Goal: Obtain resource: Download file/media

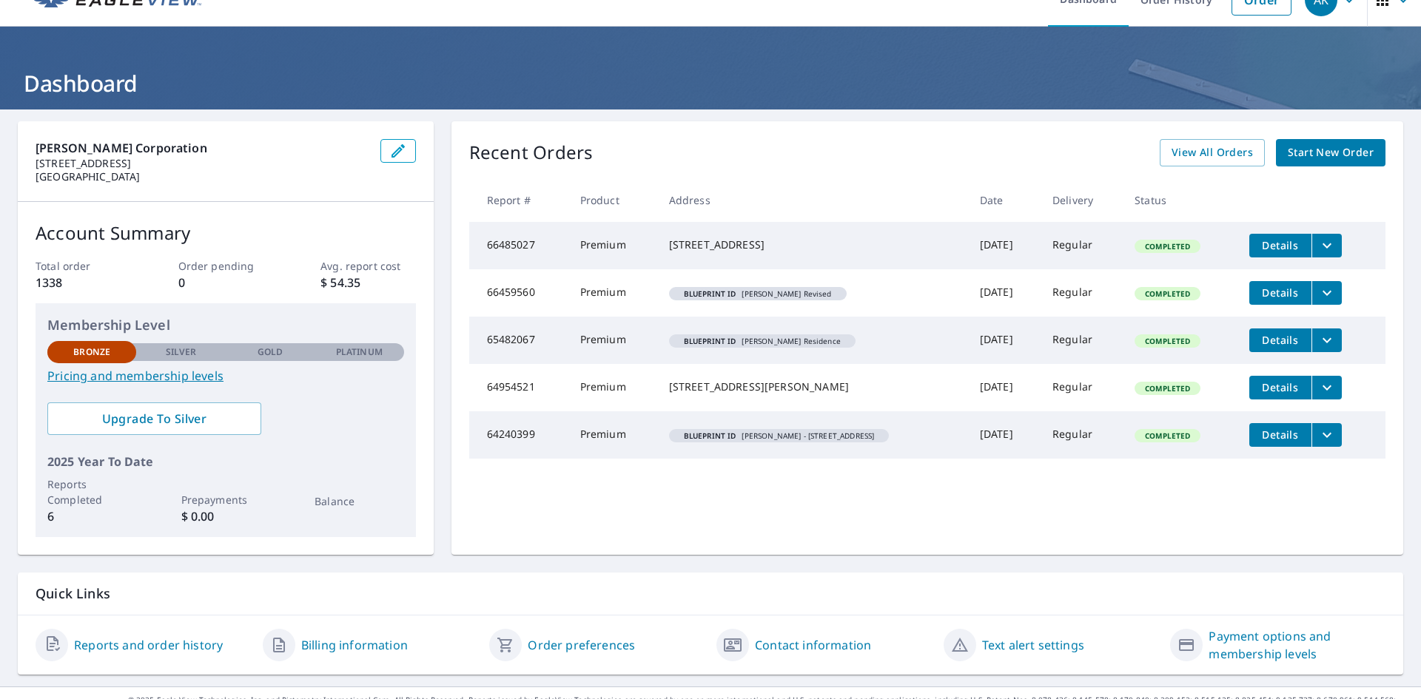
scroll to position [53, 0]
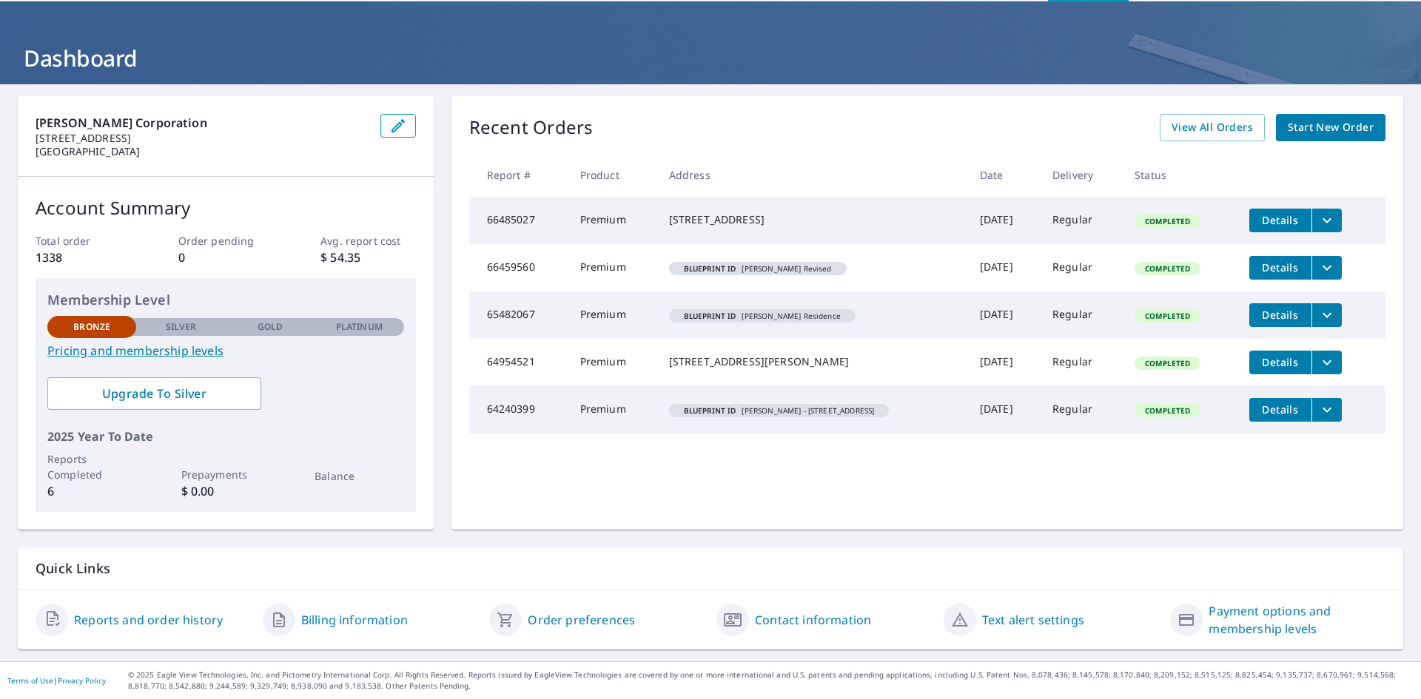
click at [1188, 122] on span "View All Orders" at bounding box center [1211, 127] width 81 height 18
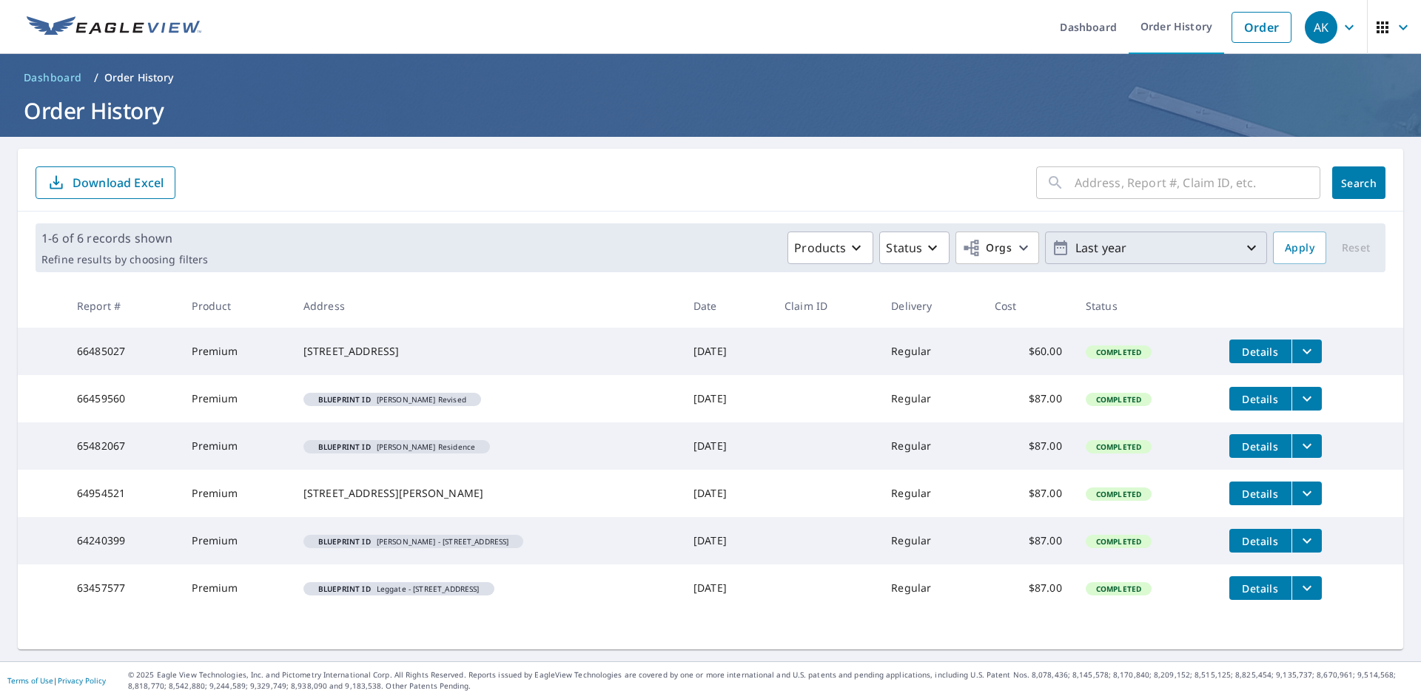
click at [1205, 252] on p "Last year" at bounding box center [1155, 248] width 173 height 26
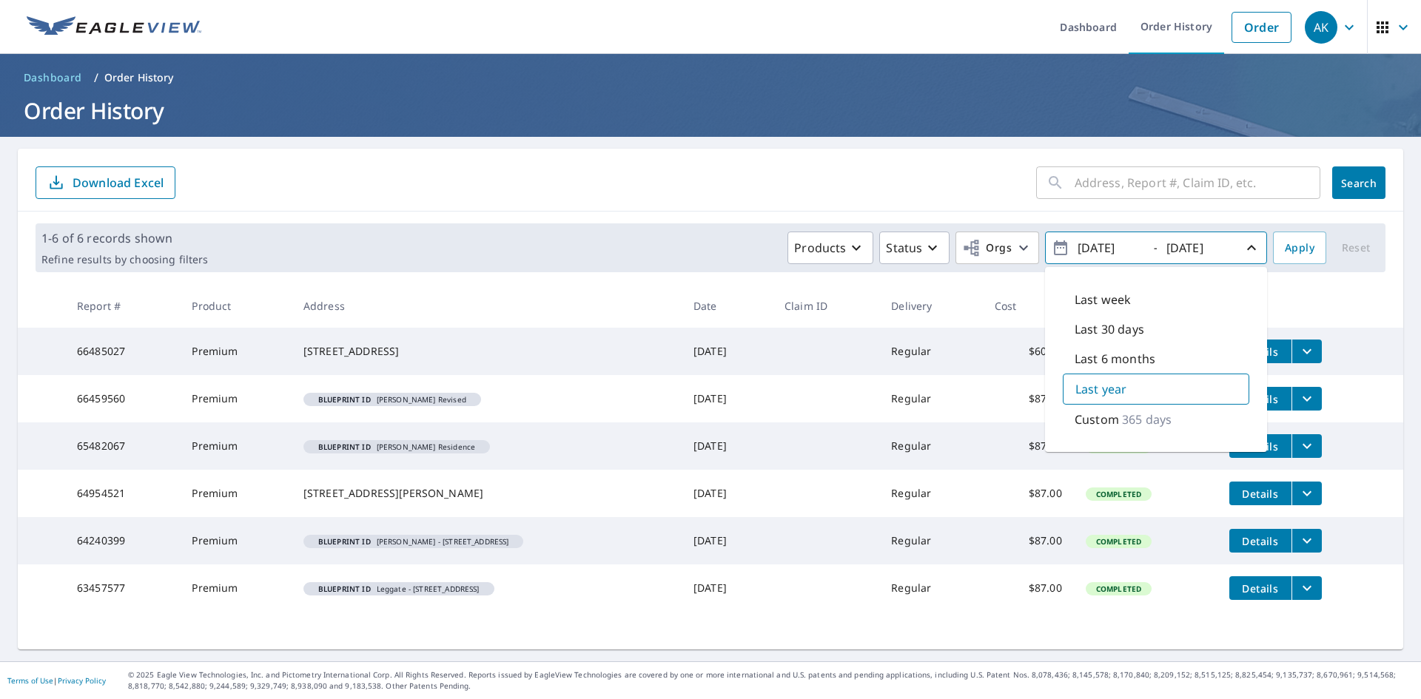
click at [1122, 416] on p "365 days" at bounding box center [1147, 420] width 50 height 18
click at [1288, 253] on span "Apply" at bounding box center [1300, 248] width 30 height 18
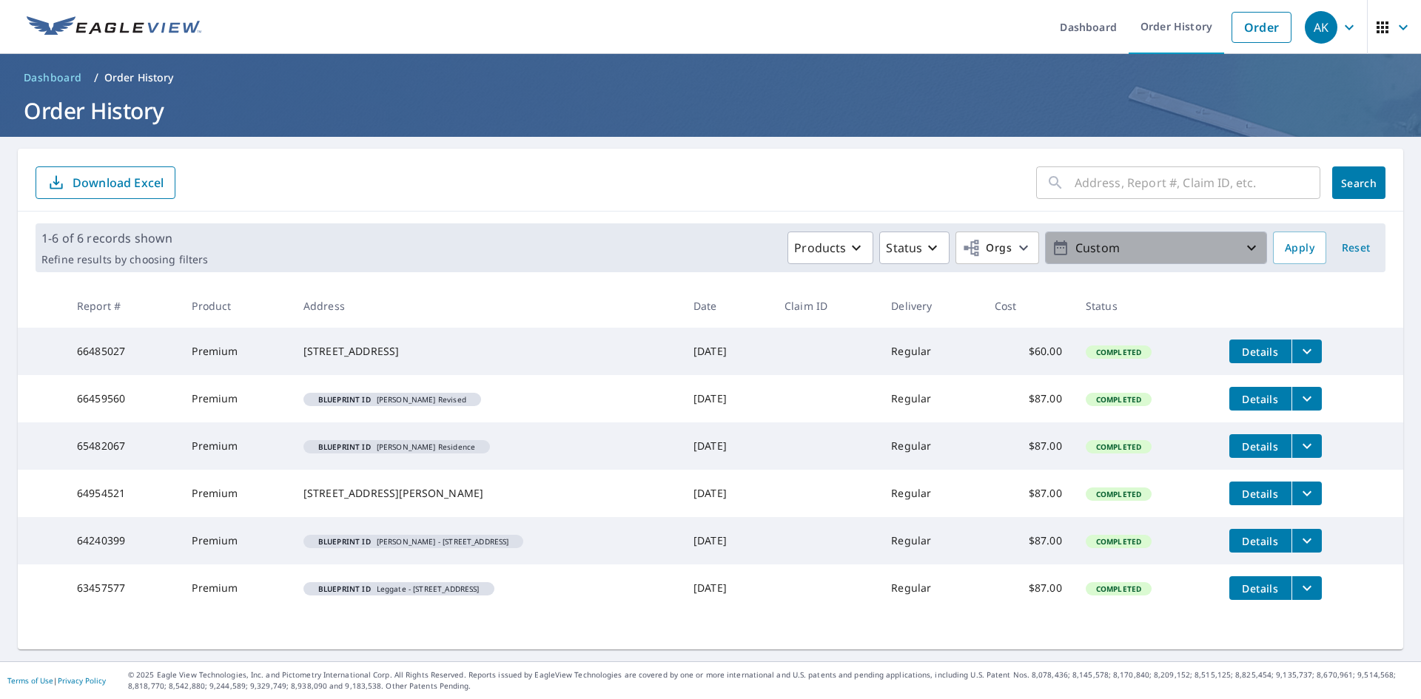
click at [1120, 247] on p "Custom" at bounding box center [1155, 248] width 173 height 26
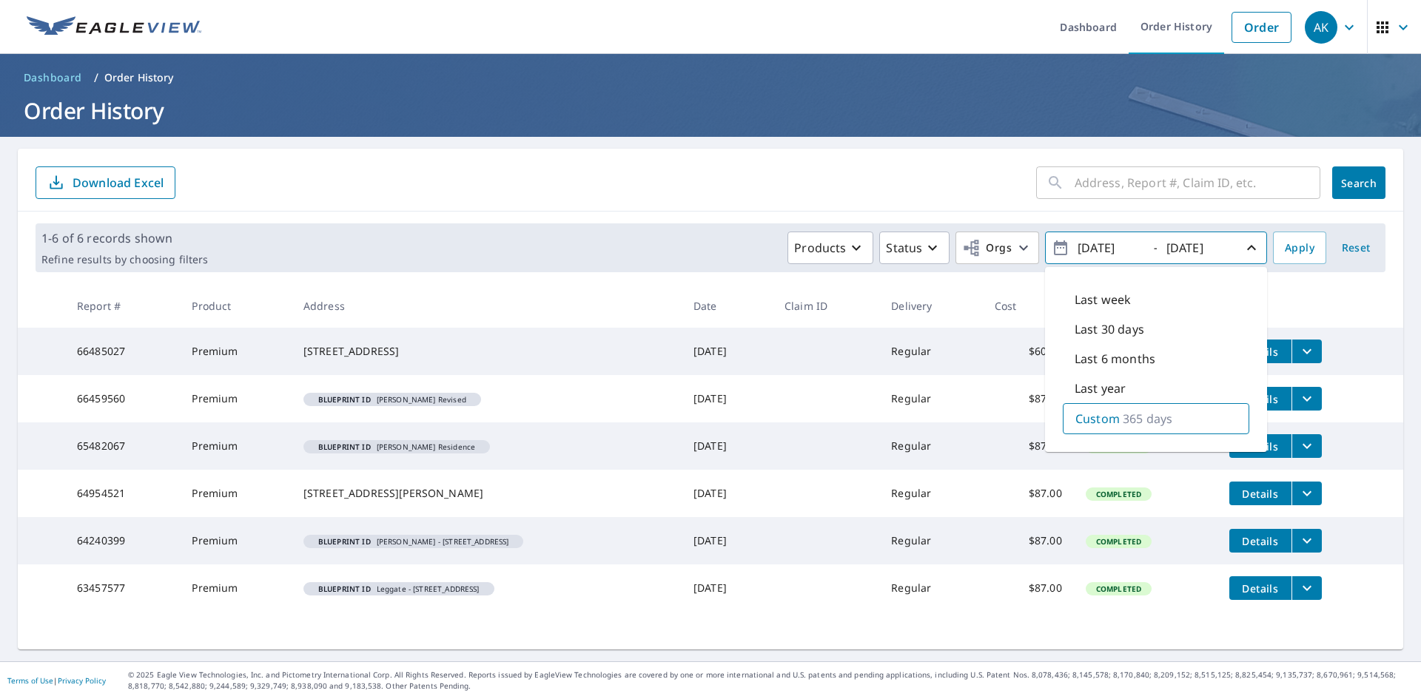
drag, startPoint x: 1131, startPoint y: 250, endPoint x: 1055, endPoint y: 250, distance: 76.2
click at [1055, 250] on span "[DATE] - [DATE]" at bounding box center [1155, 248] width 209 height 26
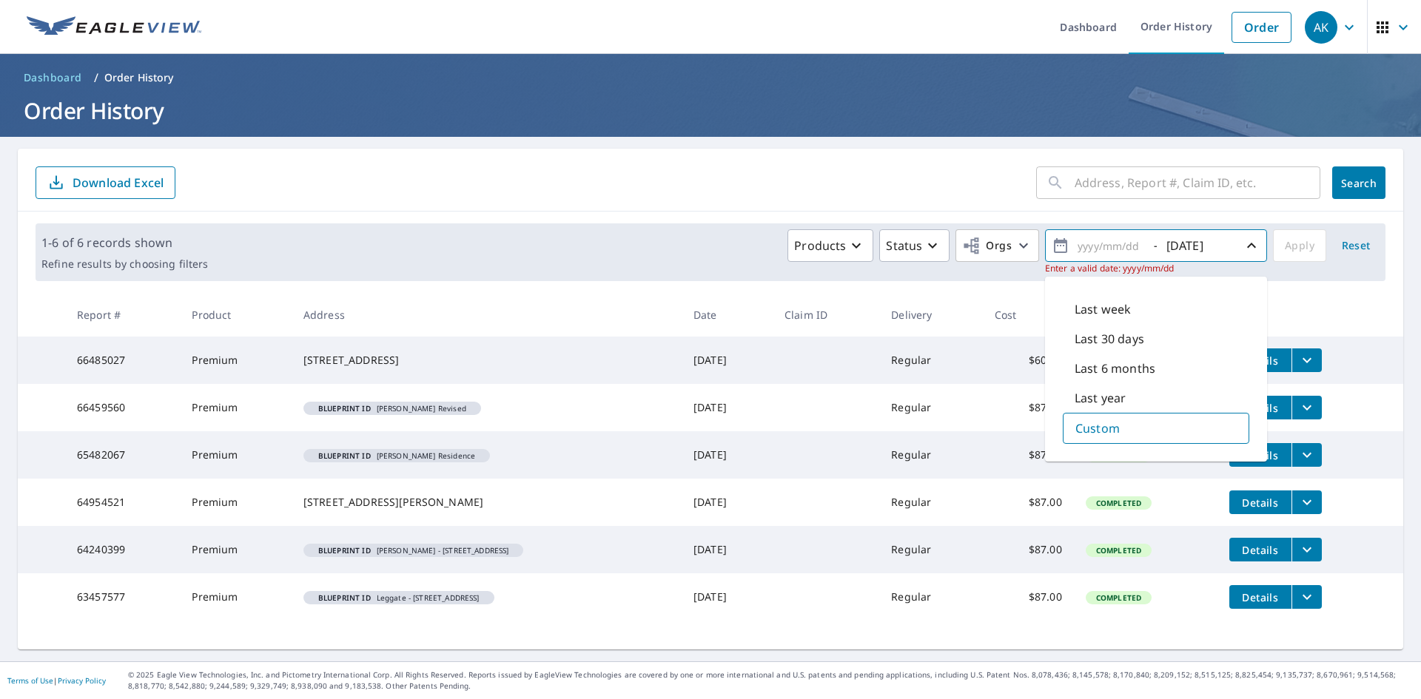
click at [559, 192] on form "​ Search Download Excel" at bounding box center [711, 182] width 1350 height 33
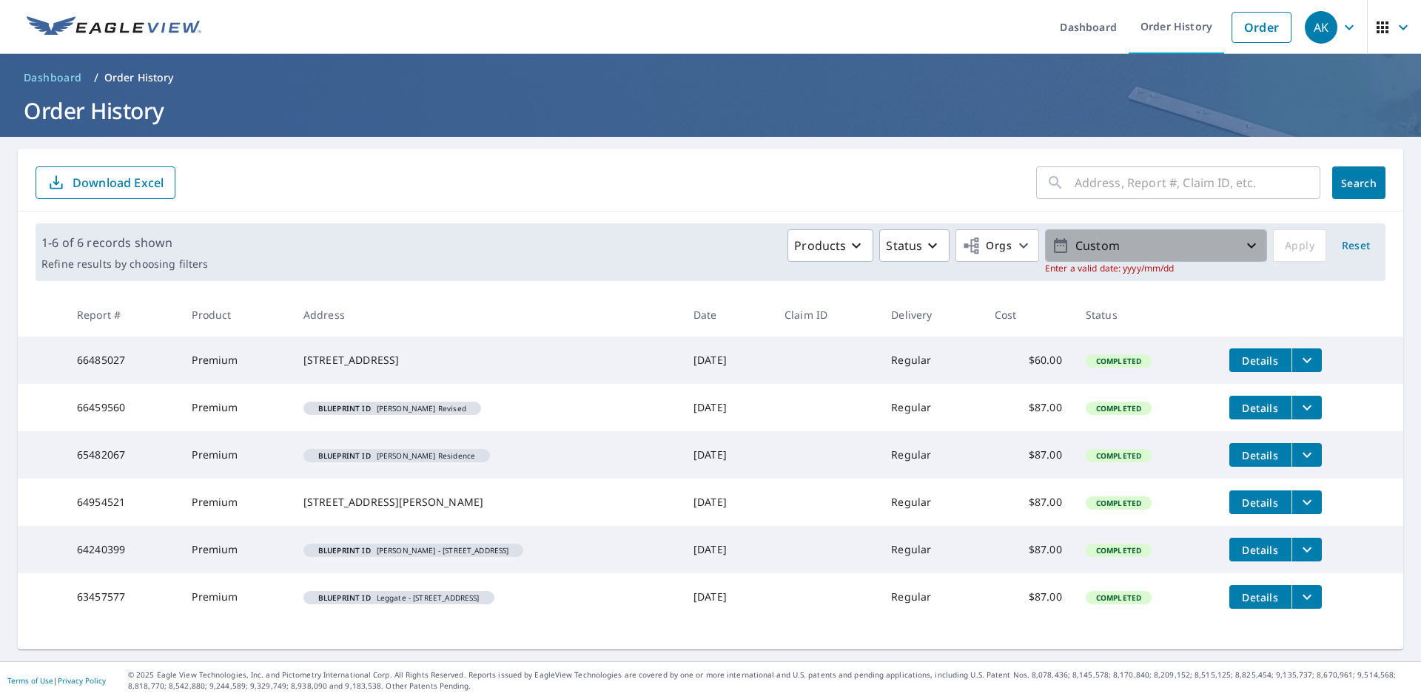
click at [1125, 254] on p "Custom" at bounding box center [1155, 246] width 173 height 26
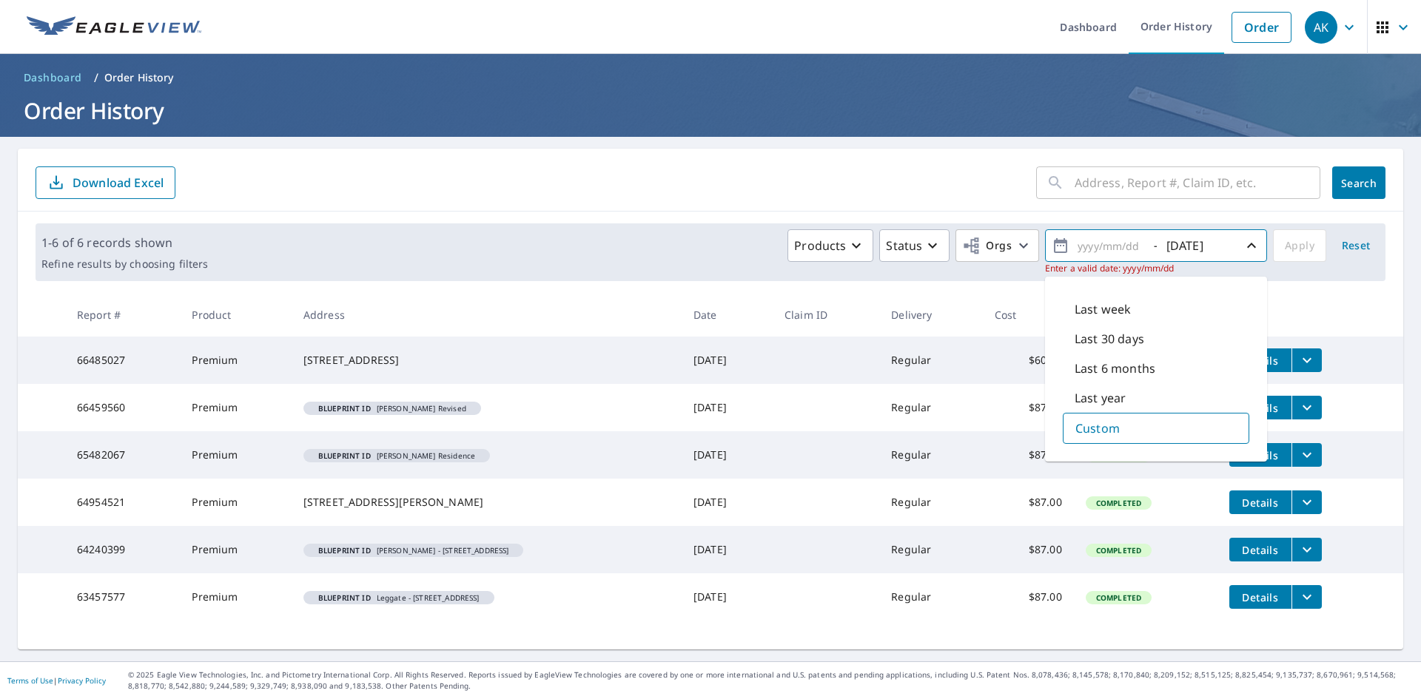
click at [1108, 433] on div "Custom" at bounding box center [1156, 428] width 186 height 31
click at [648, 208] on div "​ Search Download Excel" at bounding box center [710, 180] width 1385 height 63
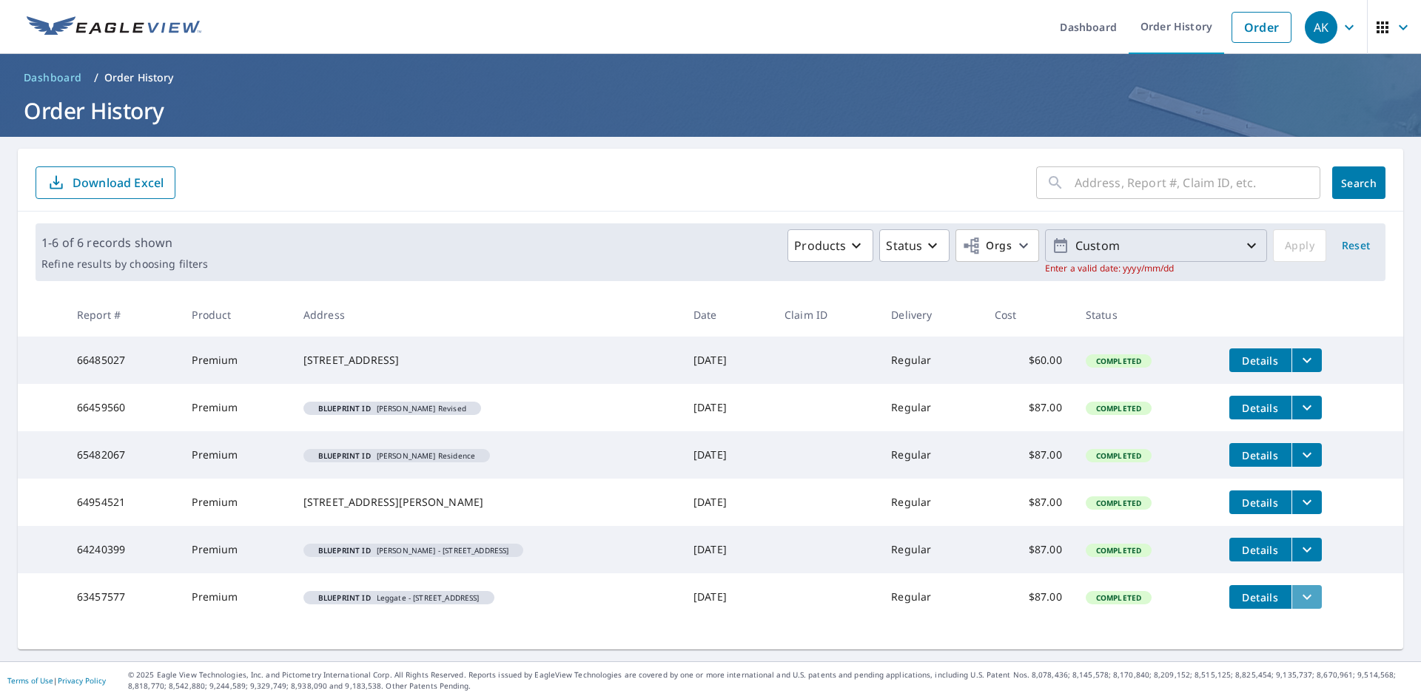
click at [1304, 606] on icon "filesDropdownBtn-63457577" at bounding box center [1307, 597] width 18 height 18
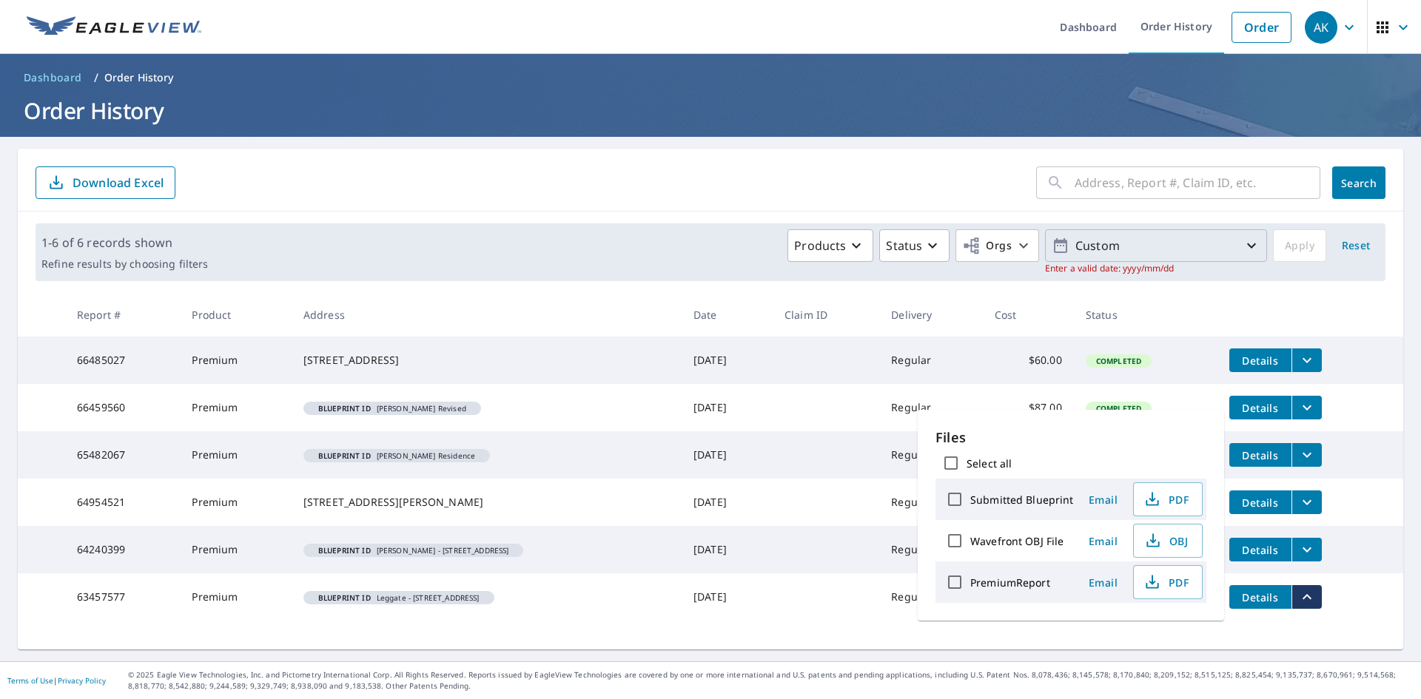
click at [1359, 610] on td "Details" at bounding box center [1310, 596] width 186 height 47
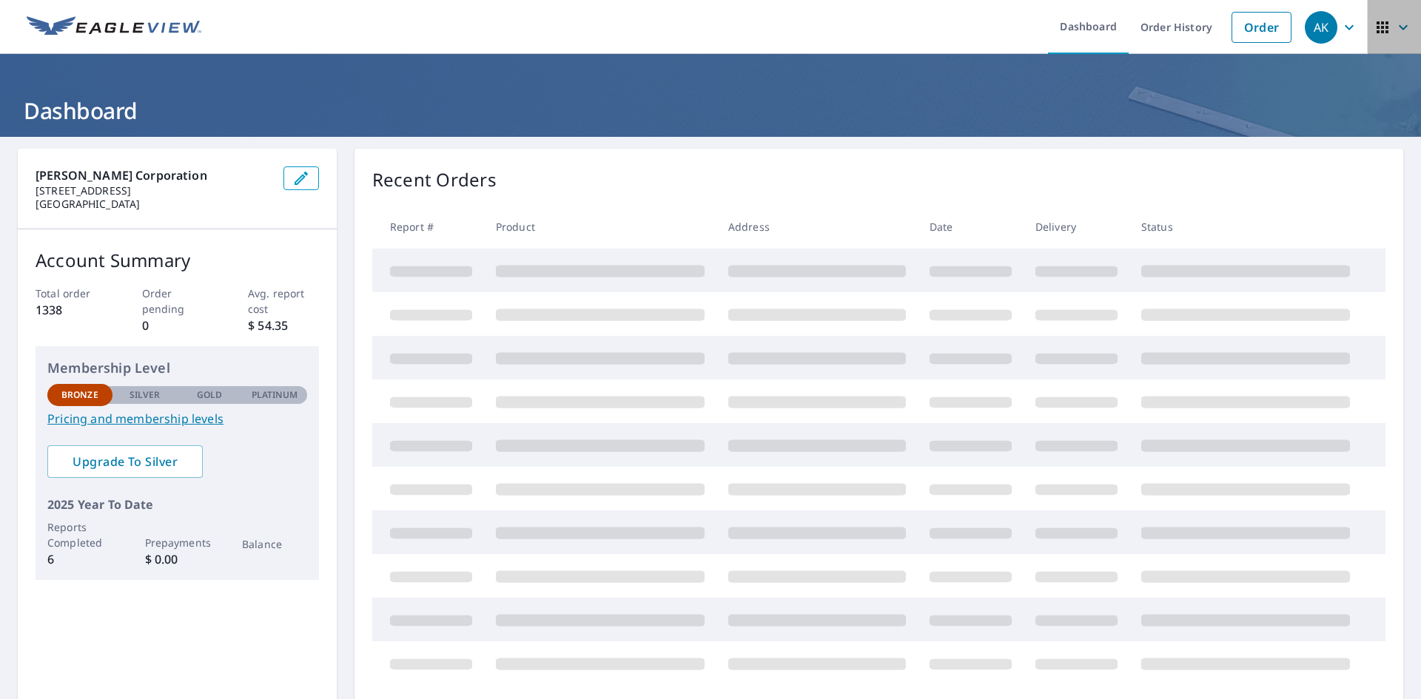
click at [1382, 23] on span "button" at bounding box center [1393, 28] width 41 height 36
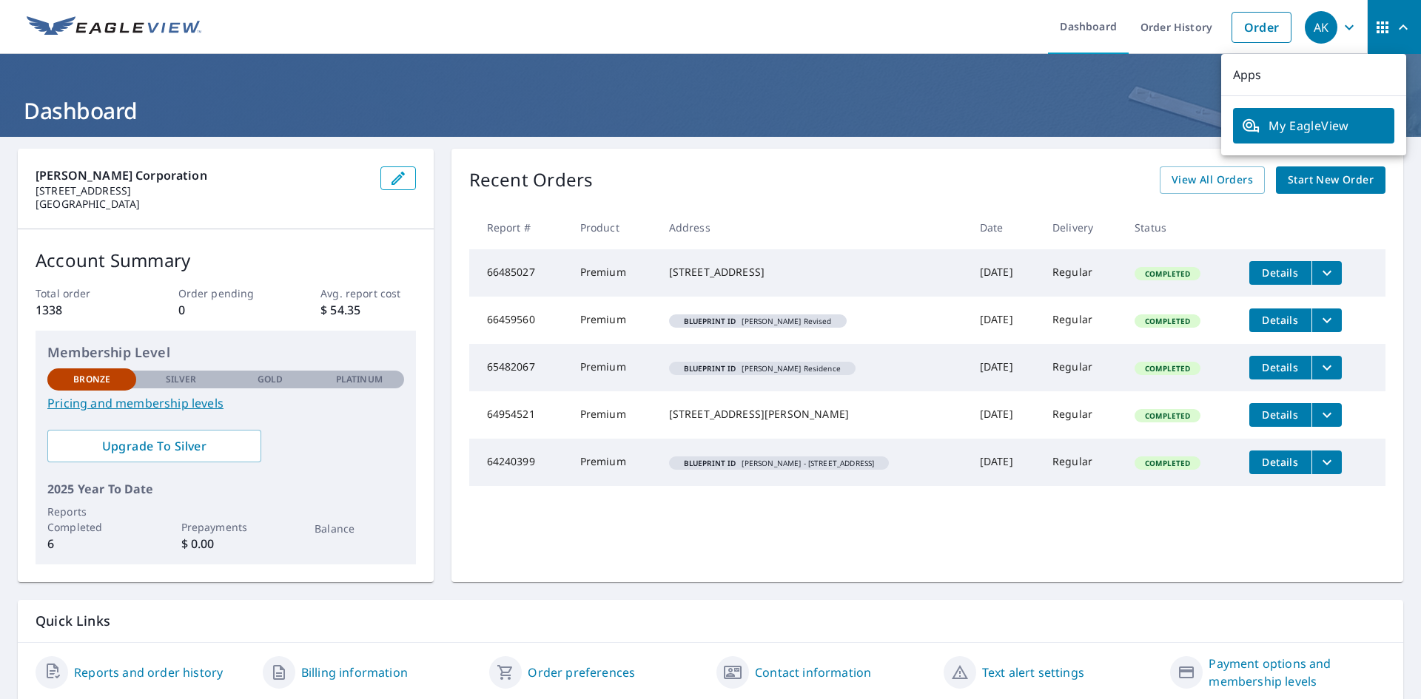
click at [1060, 135] on header "Dashboard" at bounding box center [710, 95] width 1421 height 83
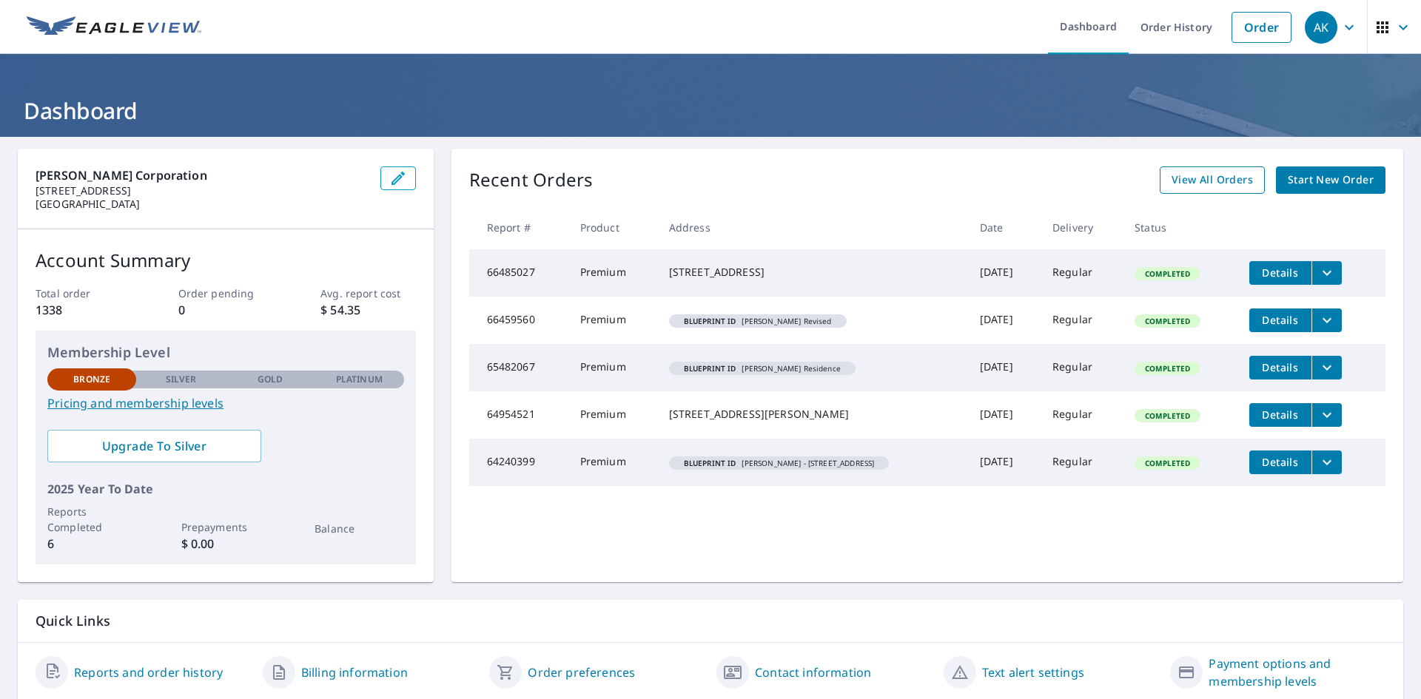
click at [1203, 176] on span "View All Orders" at bounding box center [1211, 180] width 81 height 18
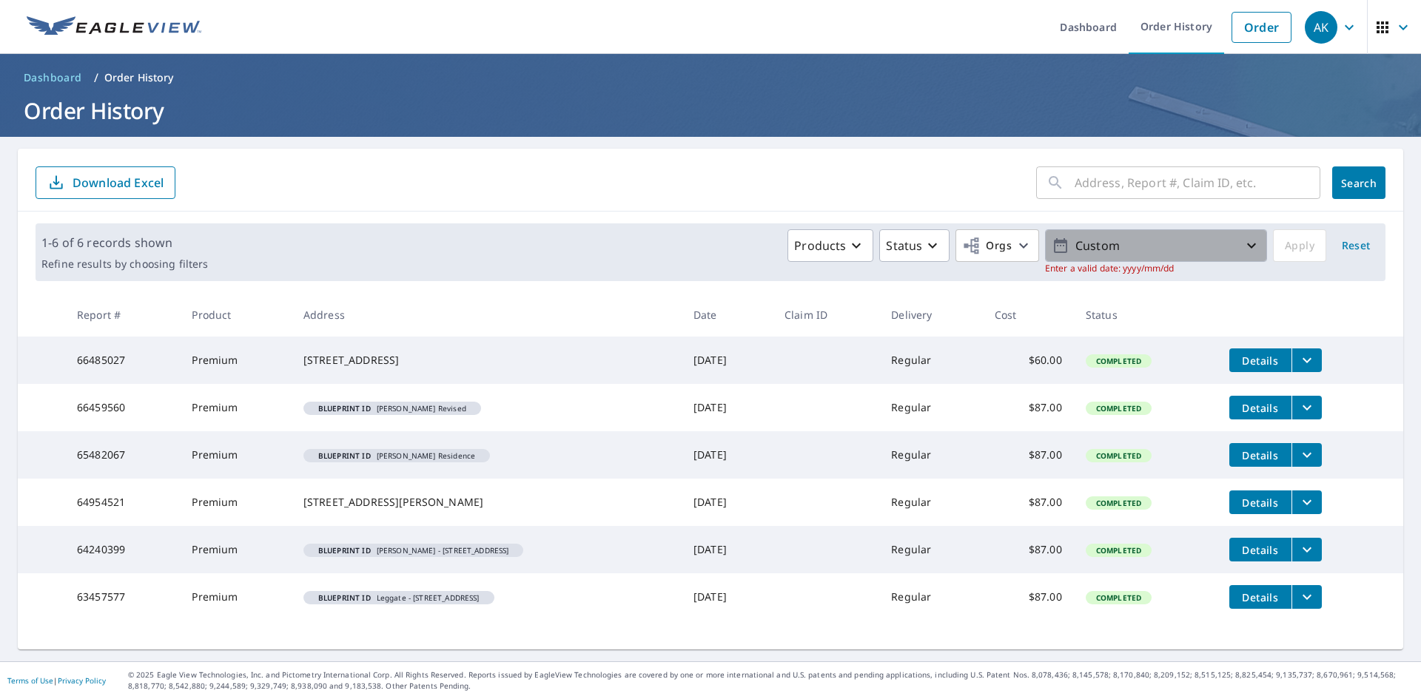
click at [1148, 253] on p "Custom" at bounding box center [1155, 246] width 173 height 26
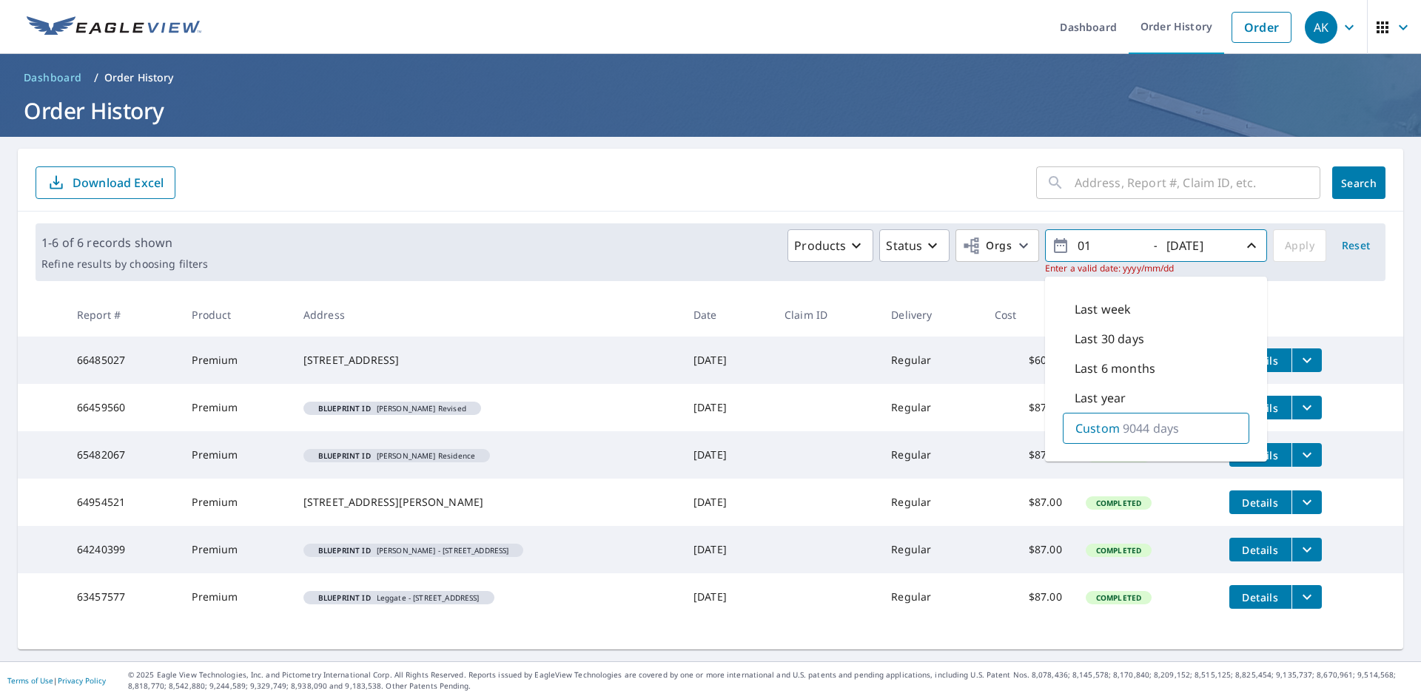
type input "0"
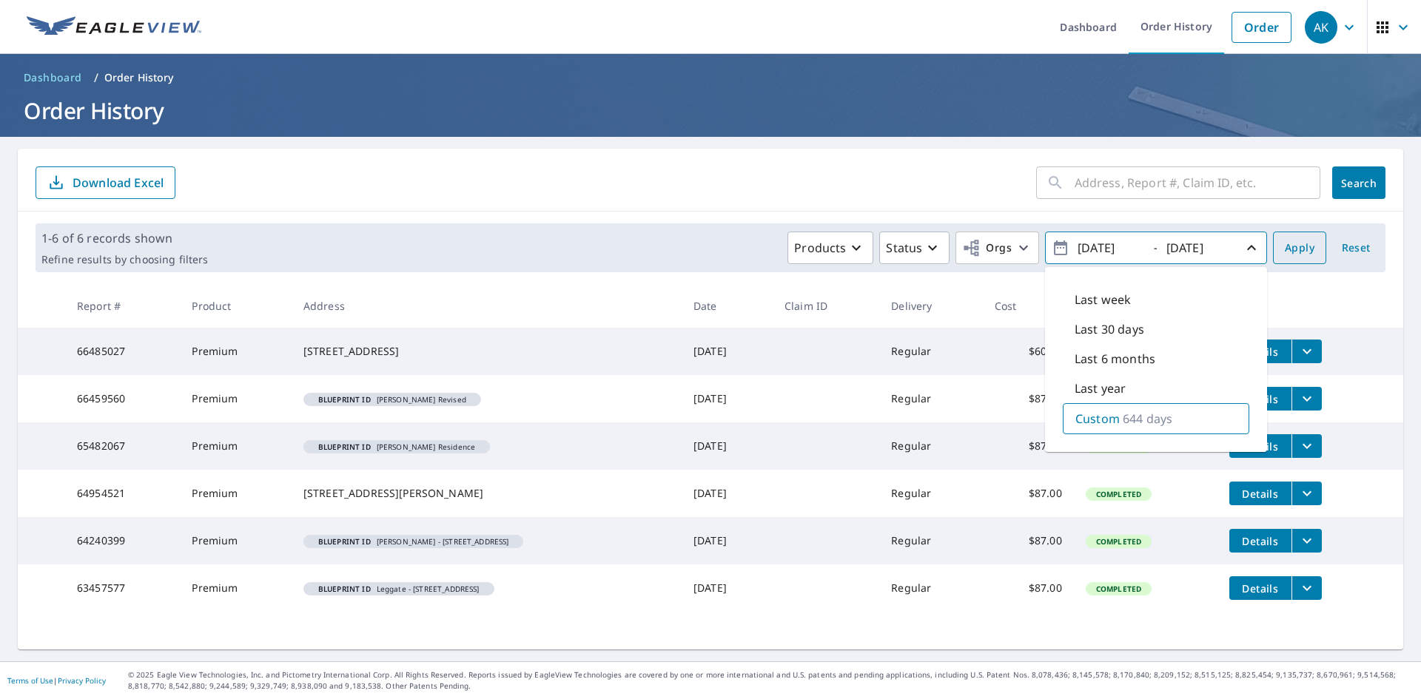
type input "[DATE]"
click at [1285, 242] on span "Apply" at bounding box center [1300, 248] width 30 height 18
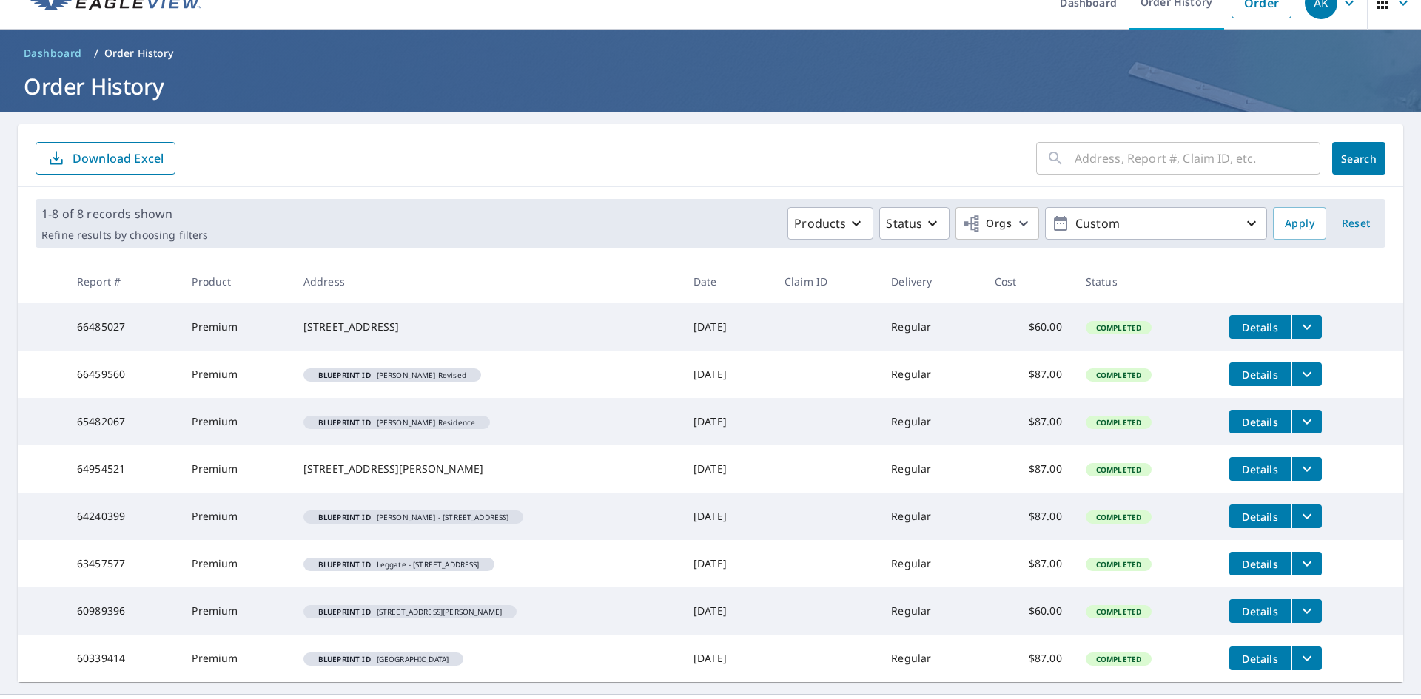
scroll to position [69, 0]
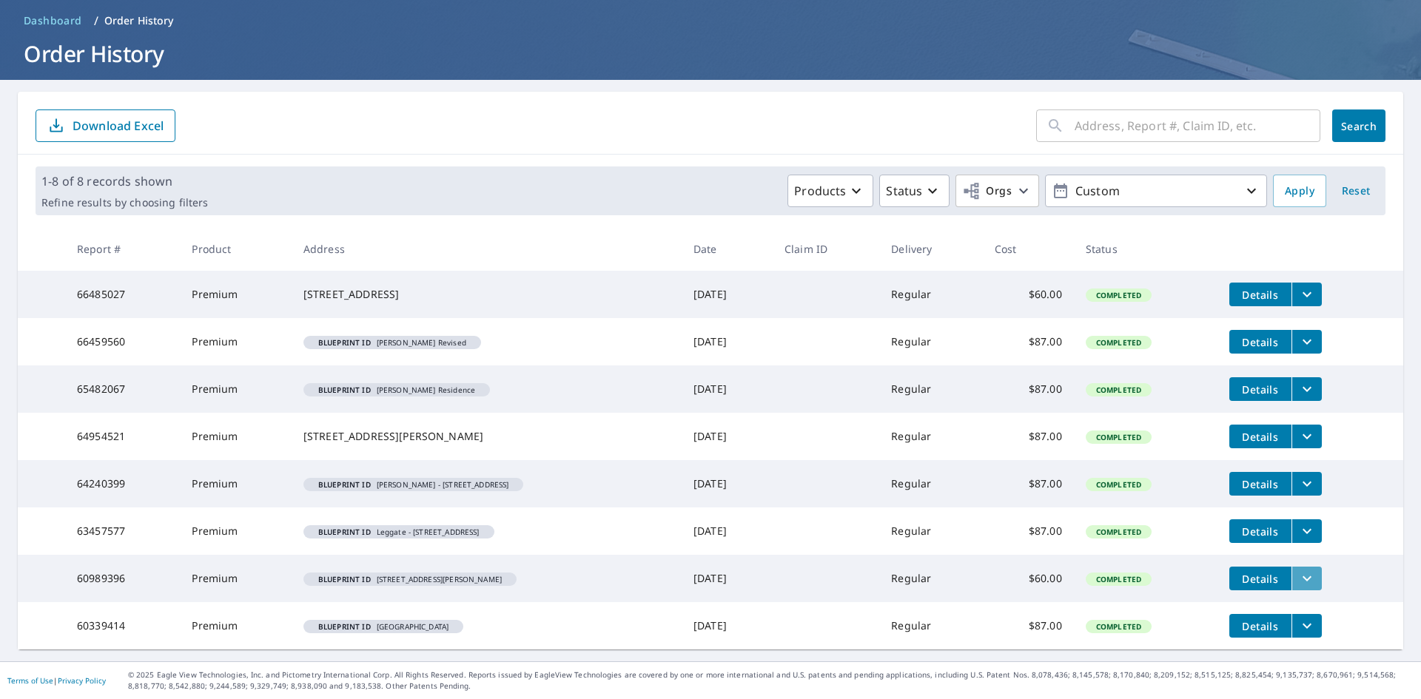
click at [1298, 587] on icon "filesDropdownBtn-60989396" at bounding box center [1307, 579] width 18 height 18
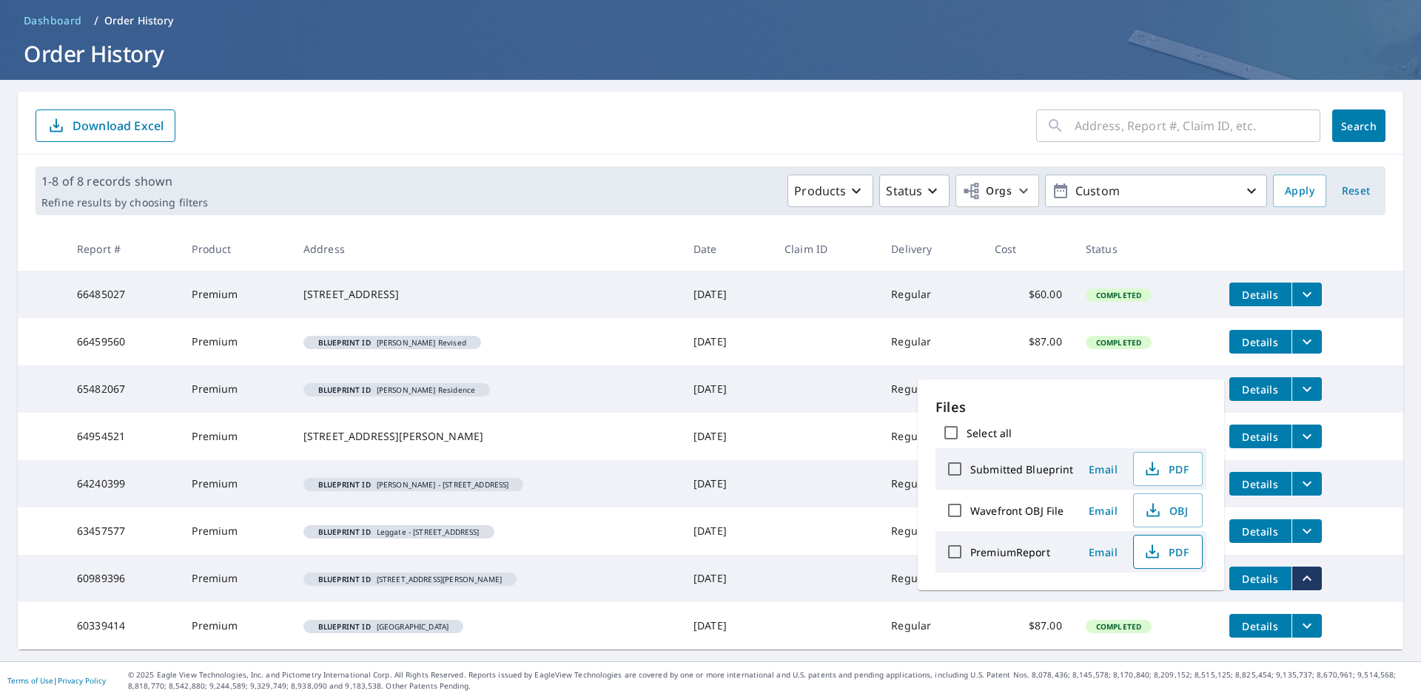
click at [1175, 555] on span "PDF" at bounding box center [1166, 552] width 47 height 18
